Goal: Information Seeking & Learning: Check status

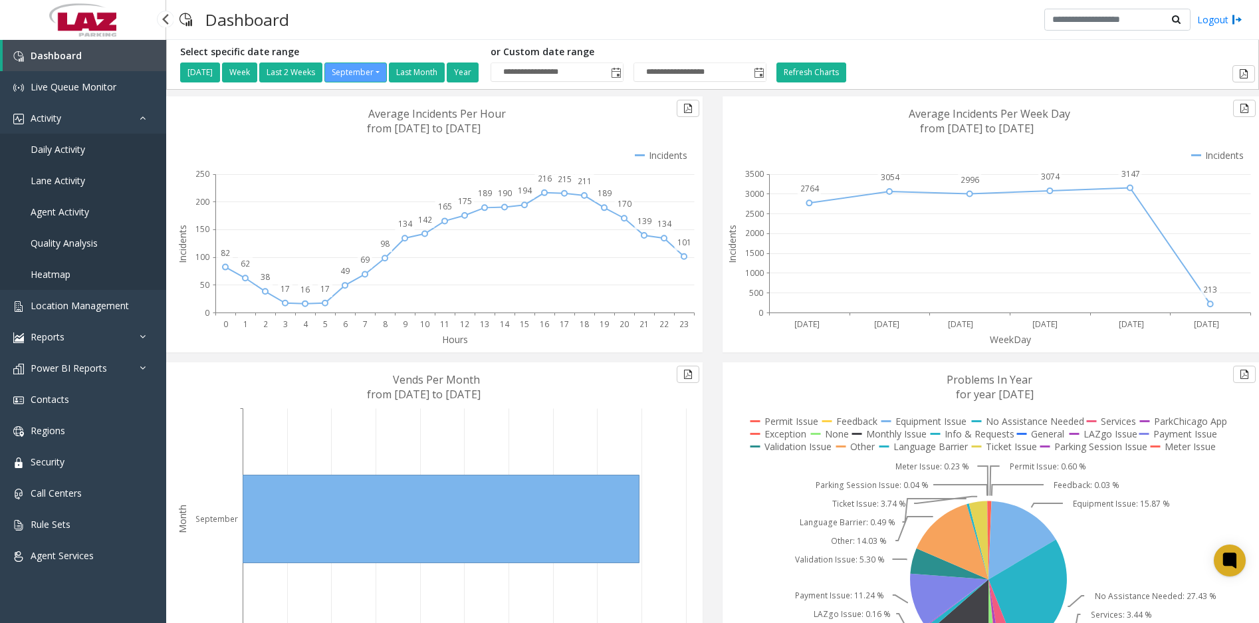
click at [75, 143] on span "Daily Activity" at bounding box center [58, 149] width 55 height 13
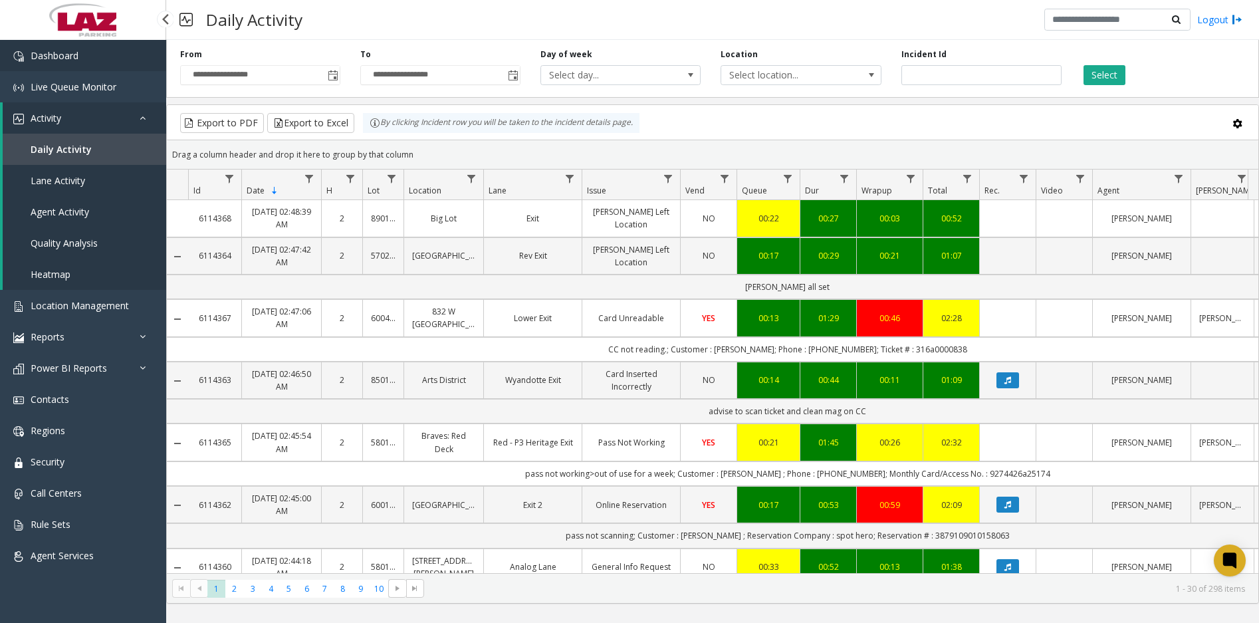
click at [92, 54] on link "Dashboard" at bounding box center [83, 55] width 166 height 31
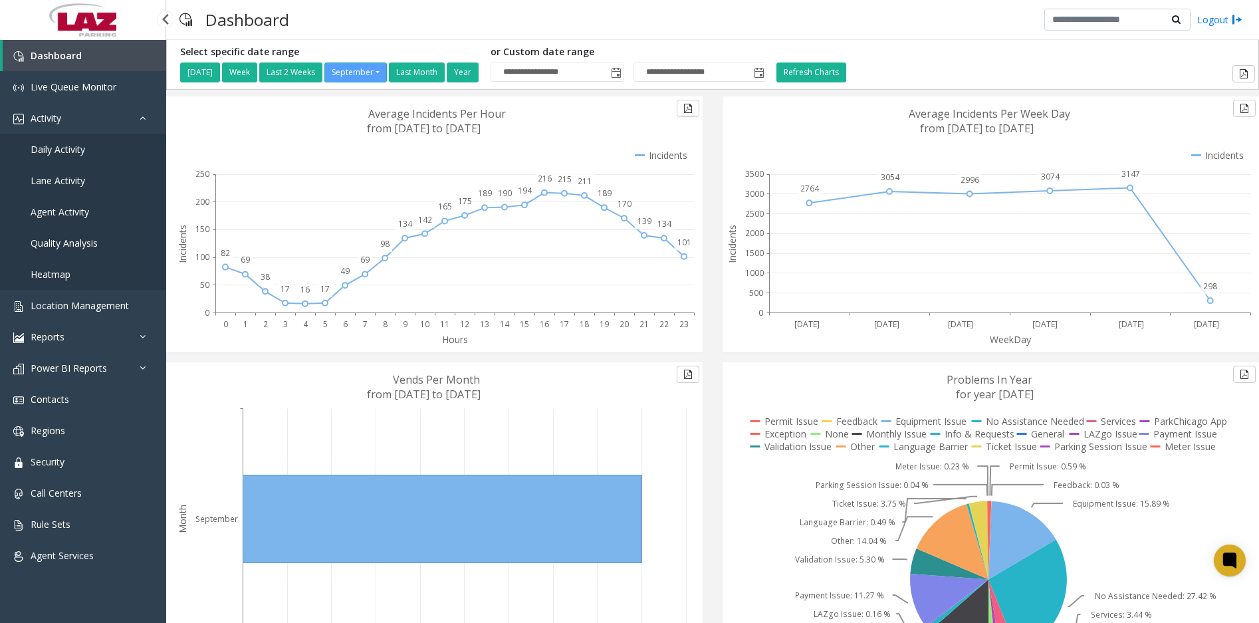
click at [66, 152] on span "Daily Activity" at bounding box center [58, 149] width 55 height 13
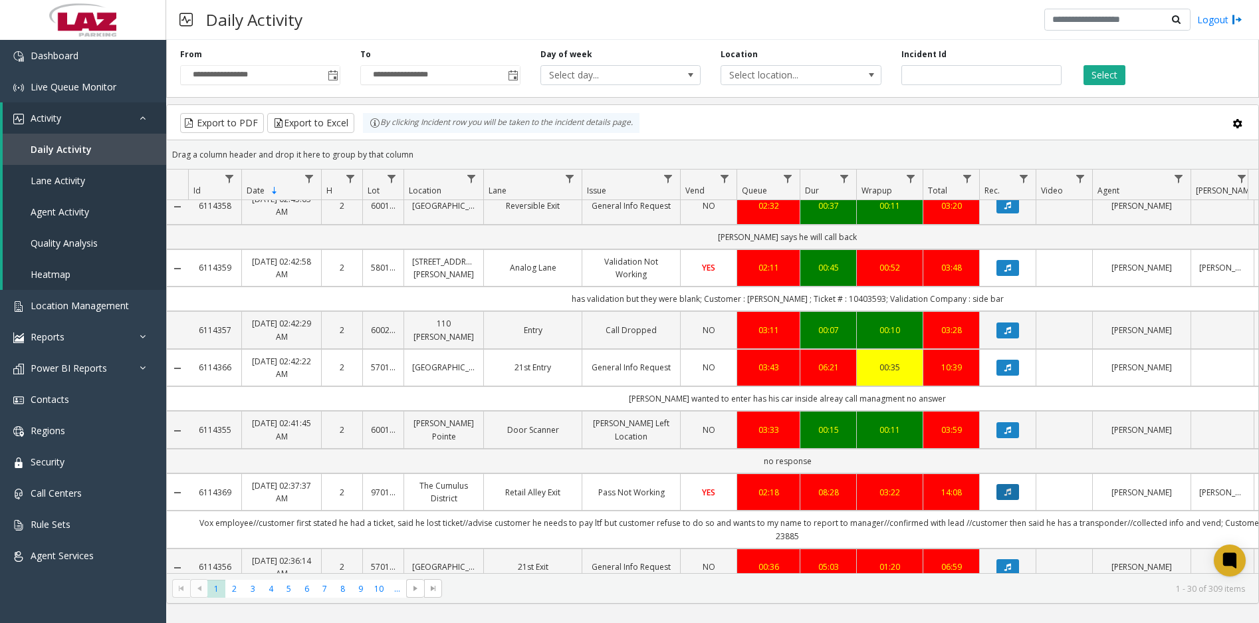
click at [1017, 484] on button "Data table" at bounding box center [1007, 492] width 23 height 16
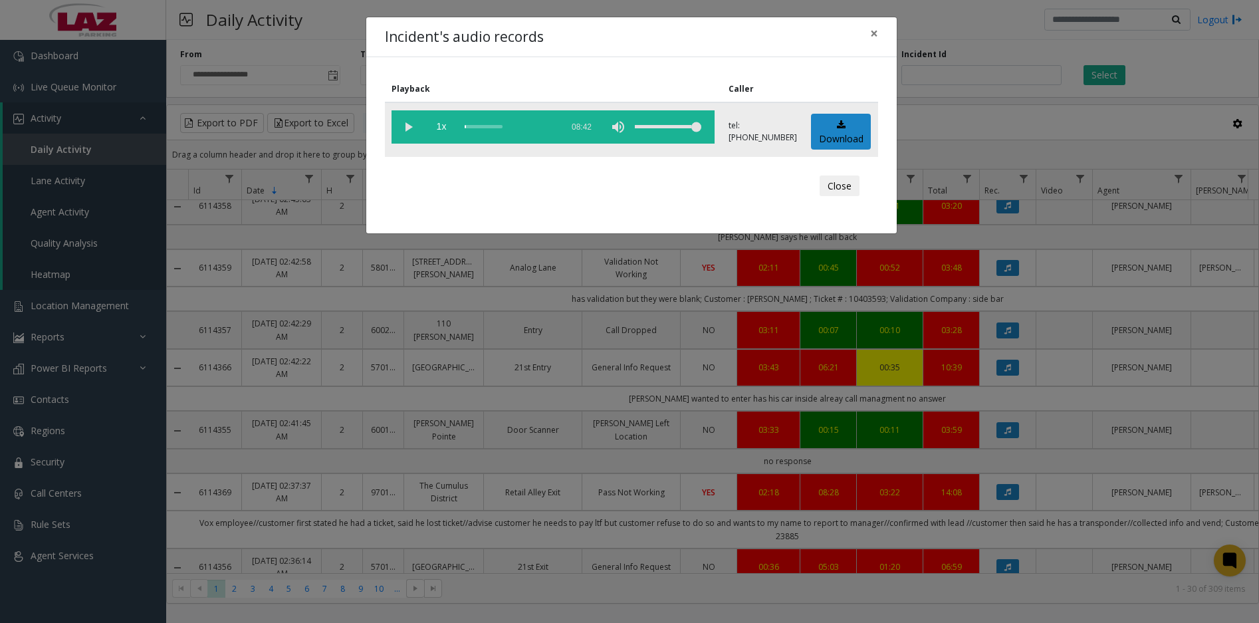
click at [404, 126] on vg-play-pause at bounding box center [408, 126] width 33 height 33
click at [467, 127] on div "scrub bar" at bounding box center [510, 126] width 90 height 33
click at [469, 126] on div "scrub bar" at bounding box center [510, 126] width 90 height 33
click at [467, 127] on div "scrub bar" at bounding box center [510, 126] width 90 height 33
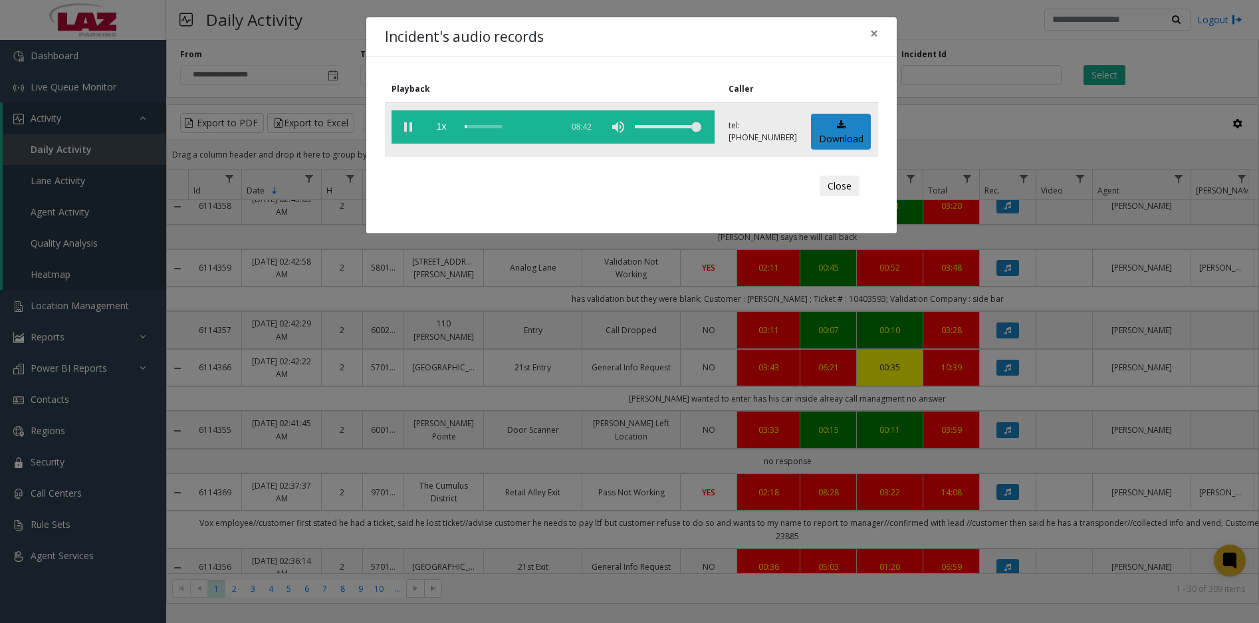
click at [467, 127] on div "scrub bar" at bounding box center [510, 126] width 90 height 33
click at [469, 127] on div "scrub bar" at bounding box center [510, 126] width 90 height 33
click at [470, 126] on div "scrub bar" at bounding box center [510, 126] width 90 height 33
click at [473, 126] on div "scrub bar" at bounding box center [510, 126] width 90 height 33
click at [477, 126] on div "scrub bar" at bounding box center [510, 126] width 90 height 33
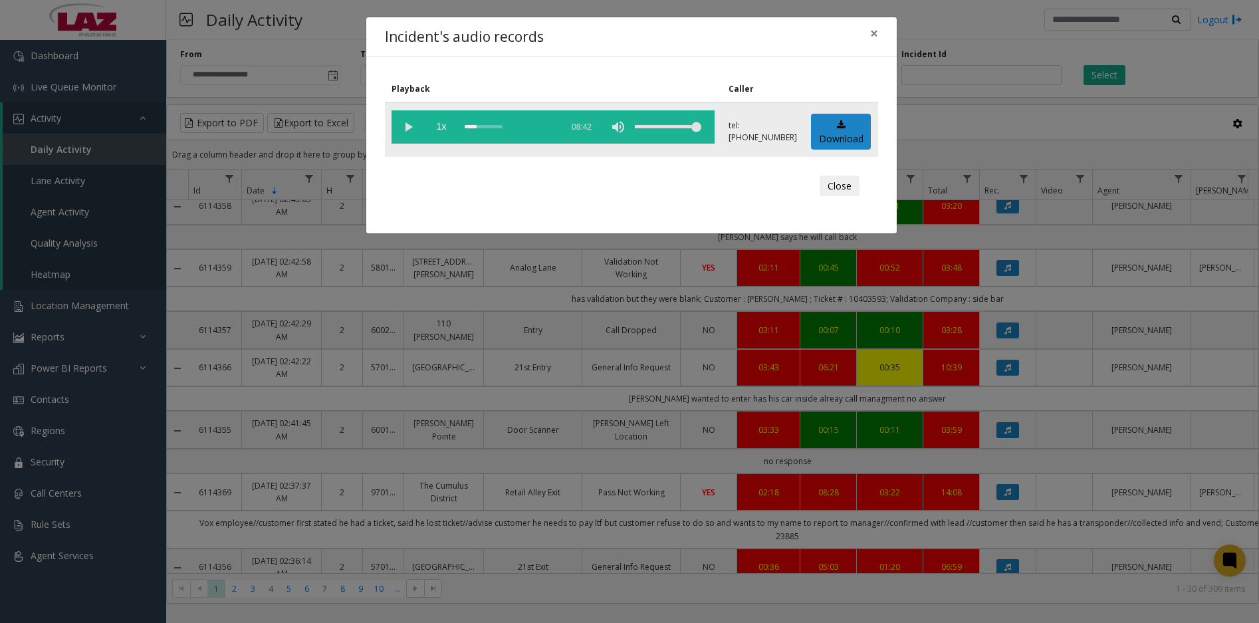
click at [475, 126] on div "scrub bar" at bounding box center [510, 126] width 90 height 33
click at [478, 126] on div "scrub bar" at bounding box center [510, 126] width 90 height 33
click at [480, 126] on div "scrub bar" at bounding box center [510, 126] width 90 height 33
click at [484, 126] on div "scrub bar" at bounding box center [510, 126] width 90 height 33
click at [487, 126] on div "scrub bar" at bounding box center [510, 126] width 90 height 33
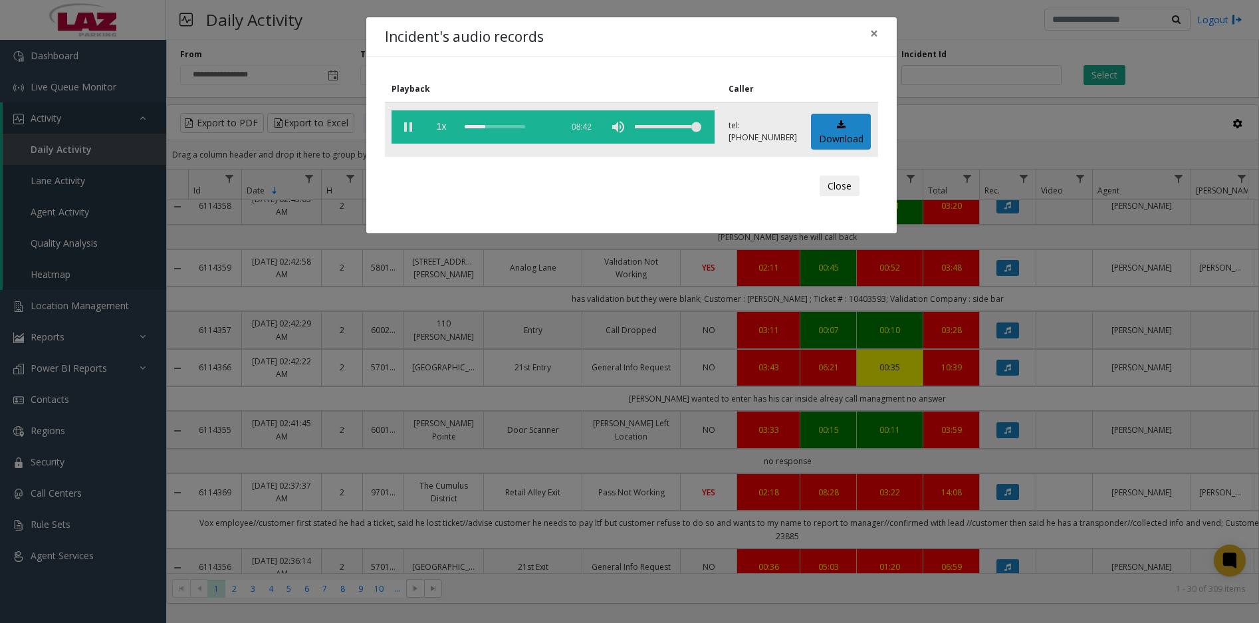
click at [493, 126] on div "scrub bar" at bounding box center [510, 126] width 90 height 33
click at [497, 126] on div "scrub bar" at bounding box center [510, 126] width 90 height 33
click at [503, 126] on div "scrub bar" at bounding box center [510, 126] width 90 height 33
click at [517, 127] on div "scrub bar" at bounding box center [510, 126] width 90 height 33
click at [871, 33] on span "×" at bounding box center [874, 33] width 8 height 19
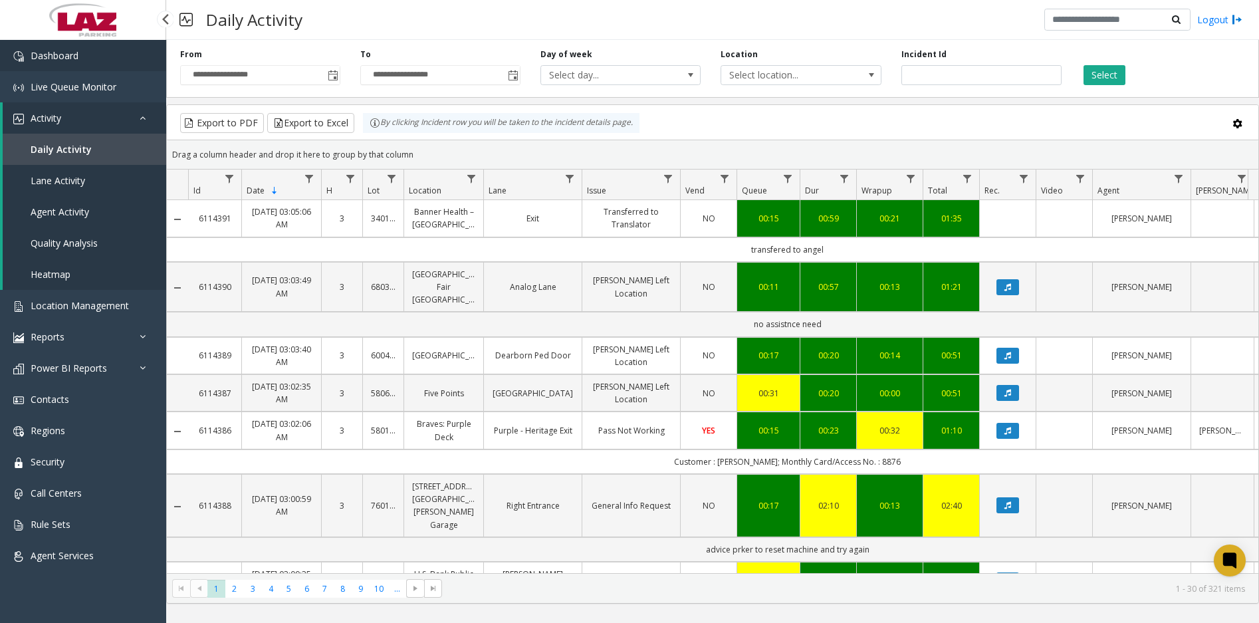
click at [97, 57] on link "Dashboard" at bounding box center [83, 55] width 166 height 31
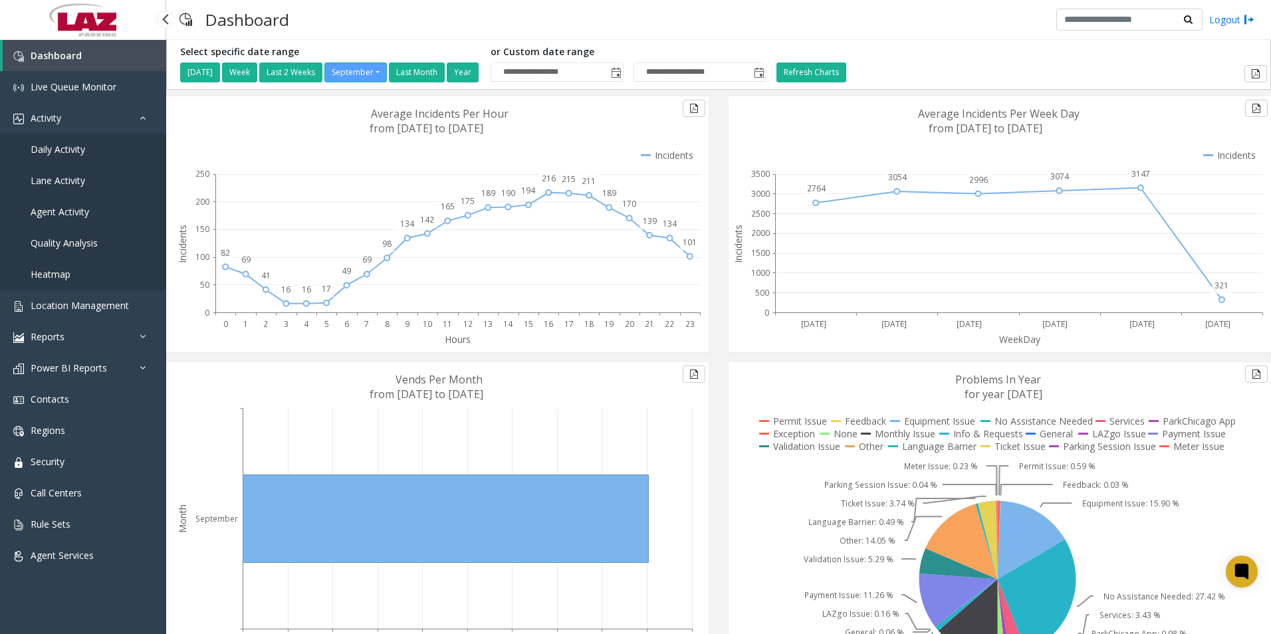
click at [73, 152] on span "Daily Activity" at bounding box center [58, 149] width 55 height 13
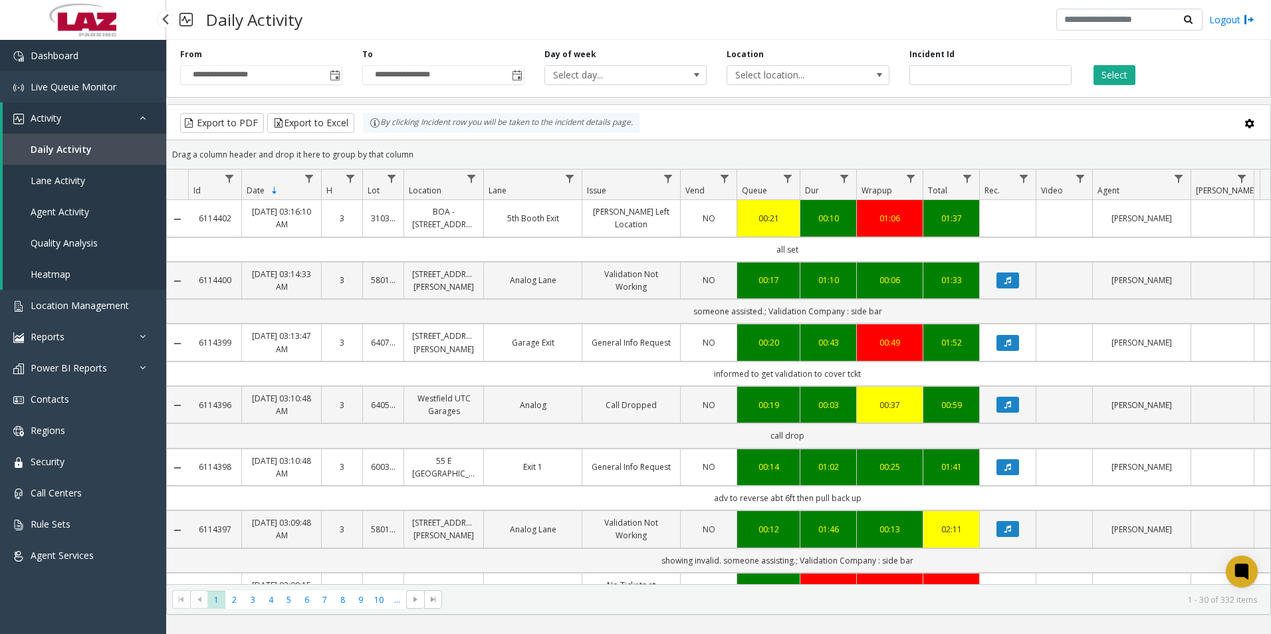
click at [82, 52] on link "Dashboard" at bounding box center [83, 55] width 166 height 31
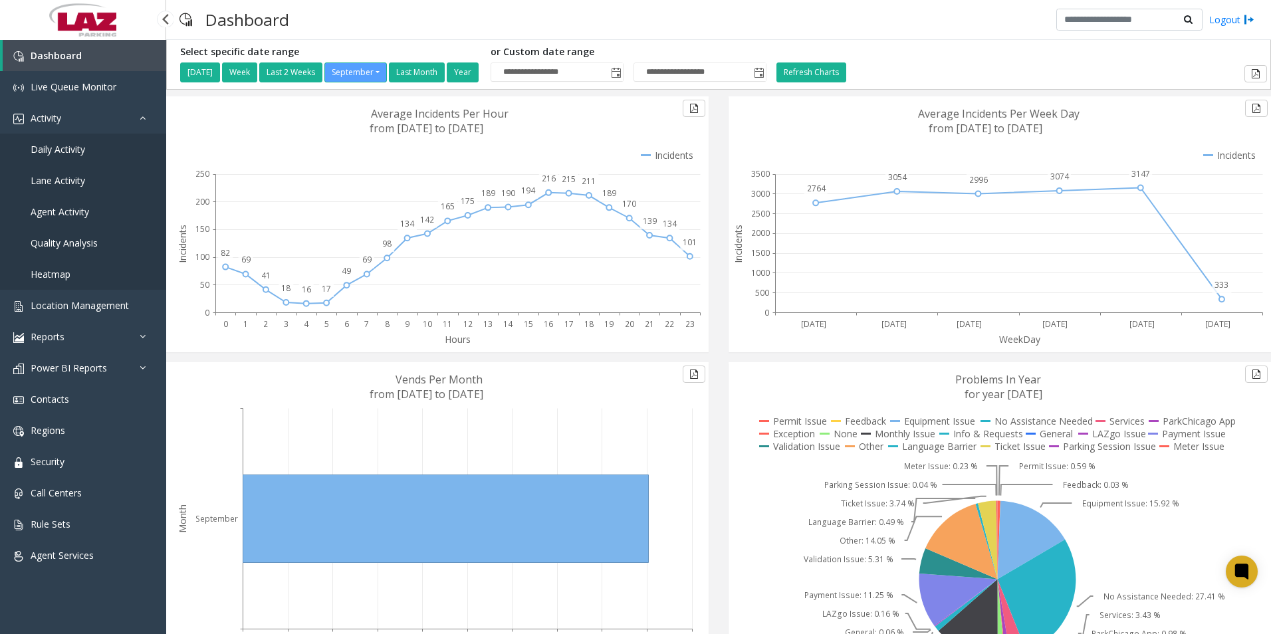
click at [88, 147] on link "Daily Activity" at bounding box center [83, 149] width 166 height 31
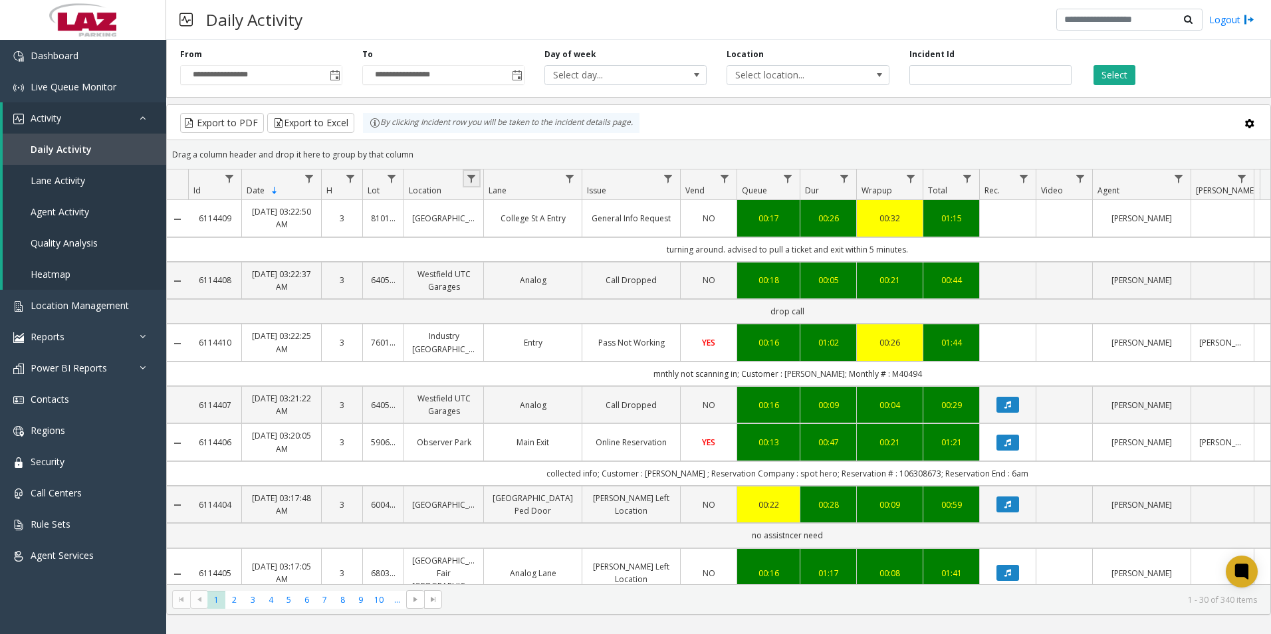
click at [479, 176] on link "Data table" at bounding box center [472, 179] width 18 height 18
click at [514, 232] on input "Location Filter" at bounding box center [529, 236] width 113 height 23
type input "******"
click at [553, 366] on button "Filter" at bounding box center [558, 359] width 55 height 29
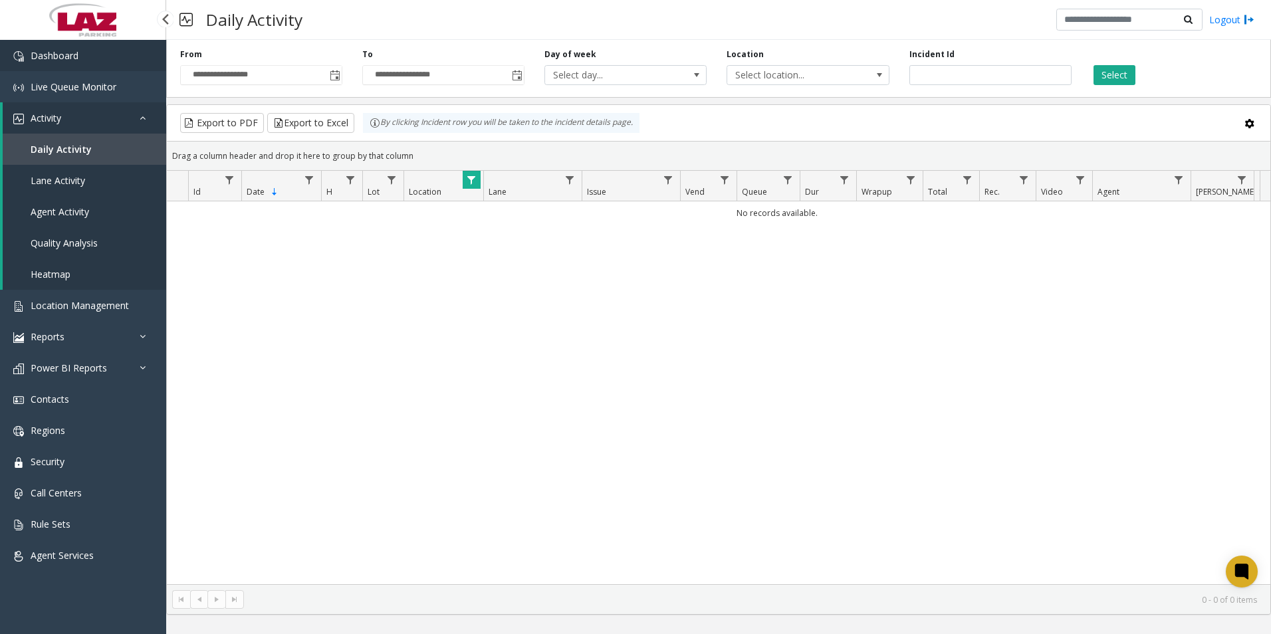
click at [86, 56] on link "Dashboard" at bounding box center [83, 55] width 166 height 31
